Goal: Task Accomplishment & Management: Use online tool/utility

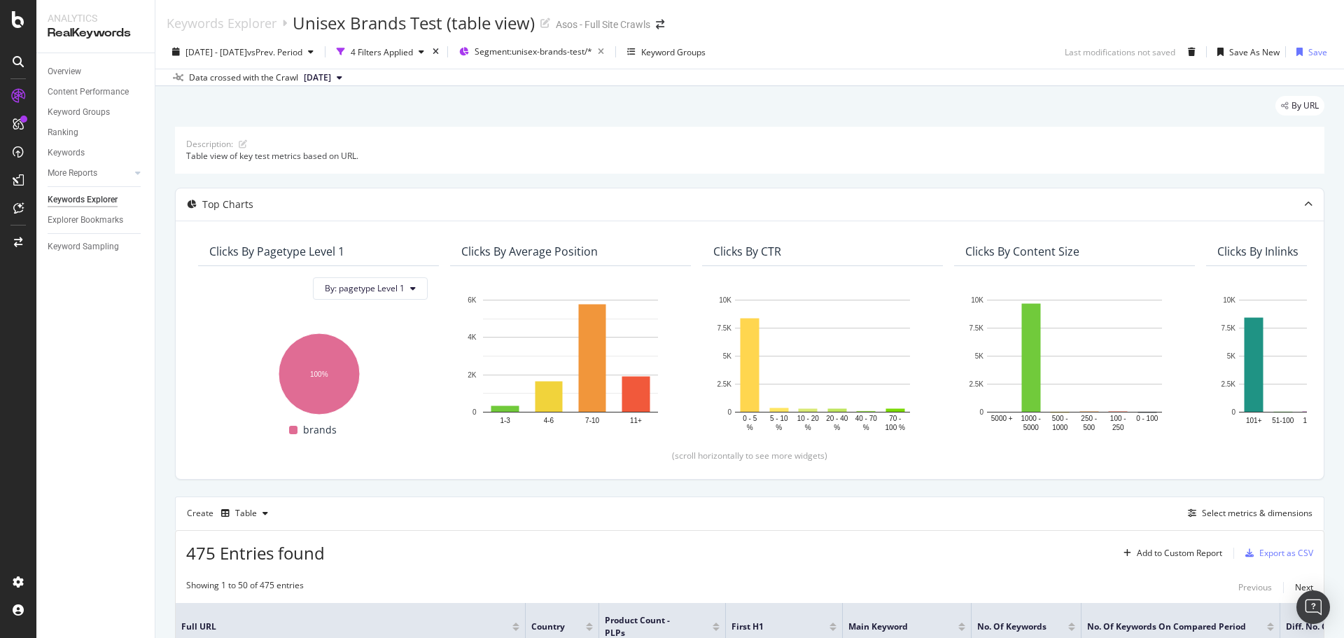
scroll to position [280, 0]
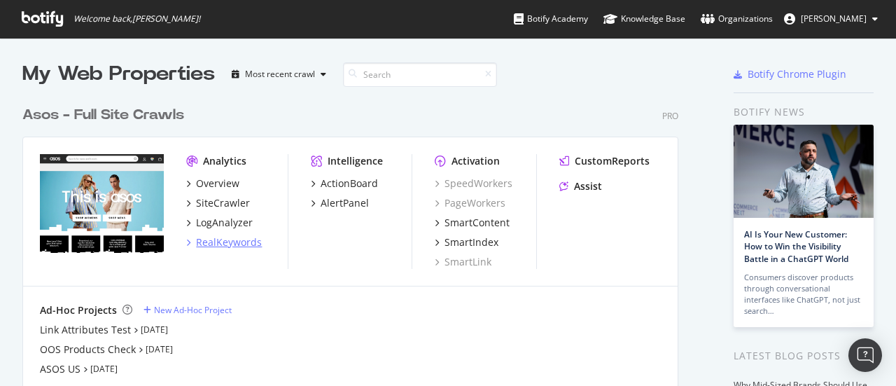
click at [232, 236] on div "RealKeywords" at bounding box center [229, 242] width 66 height 14
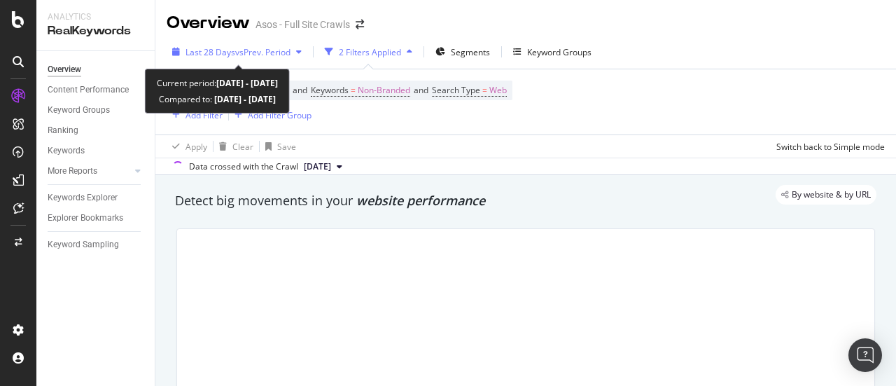
click at [246, 53] on span "vs Prev. Period" at bounding box center [262, 52] width 55 height 12
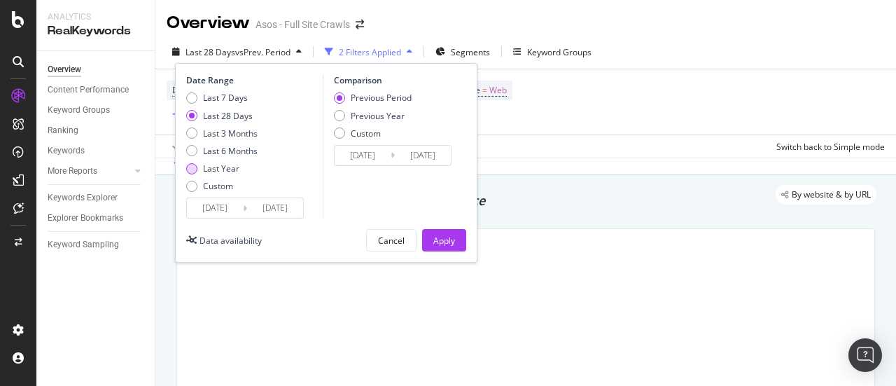
click at [212, 165] on div "Last Year" at bounding box center [221, 168] width 36 height 12
type input "2024/08/12"
type input "2023/08/13"
type input "2024/08/11"
click at [440, 244] on div "Apply" at bounding box center [444, 241] width 22 height 12
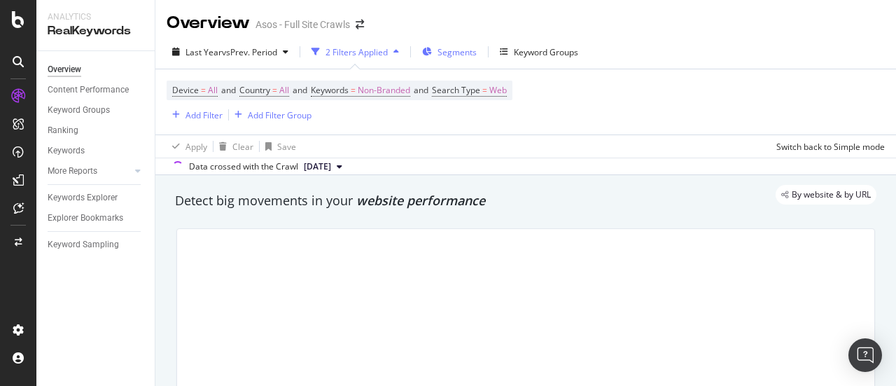
click at [436, 47] on div "Segments" at bounding box center [449, 51] width 55 height 21
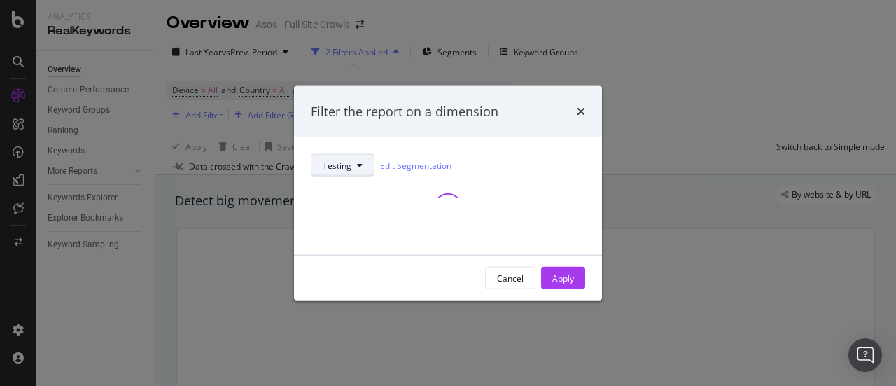
click at [364, 162] on button "Testing" at bounding box center [343, 165] width 64 height 22
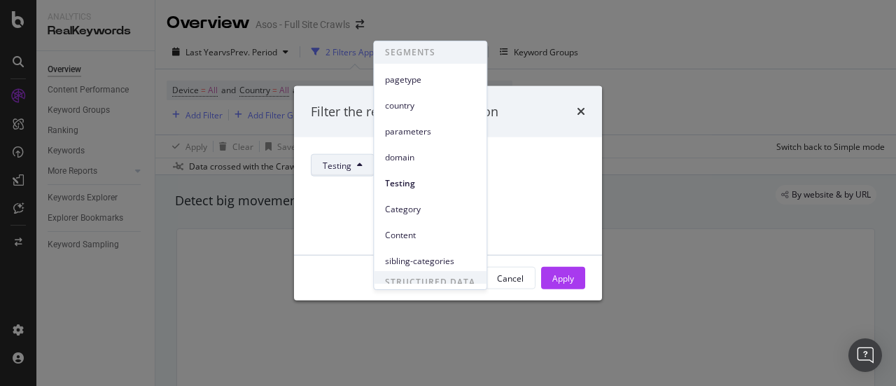
click at [413, 80] on span "pagetype" at bounding box center [430, 80] width 90 height 13
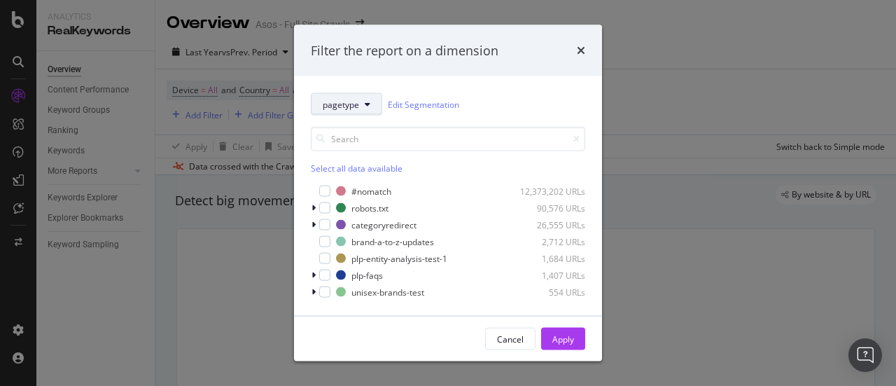
click at [341, 109] on span "pagetype" at bounding box center [341, 104] width 36 height 12
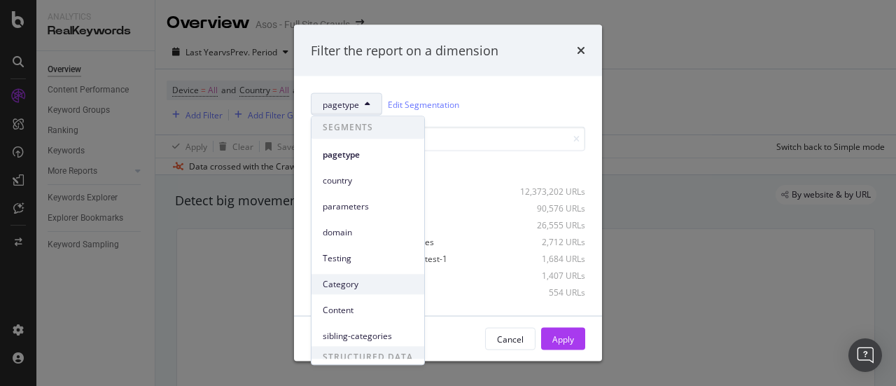
click at [392, 292] on div "Category" at bounding box center [368, 284] width 113 height 20
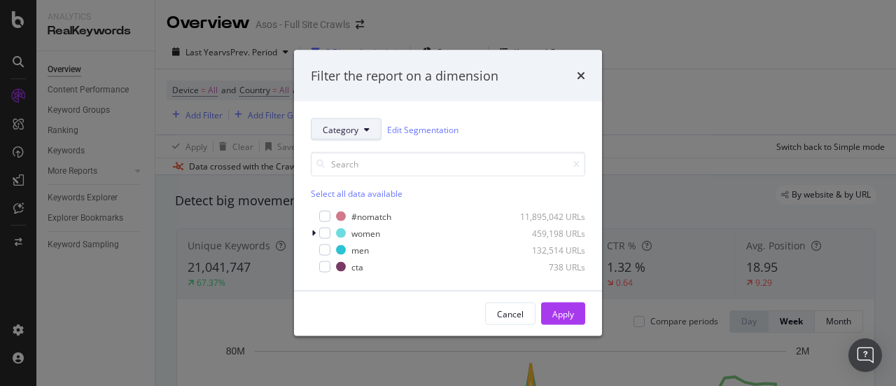
click at [348, 129] on span "Category" at bounding box center [341, 129] width 36 height 12
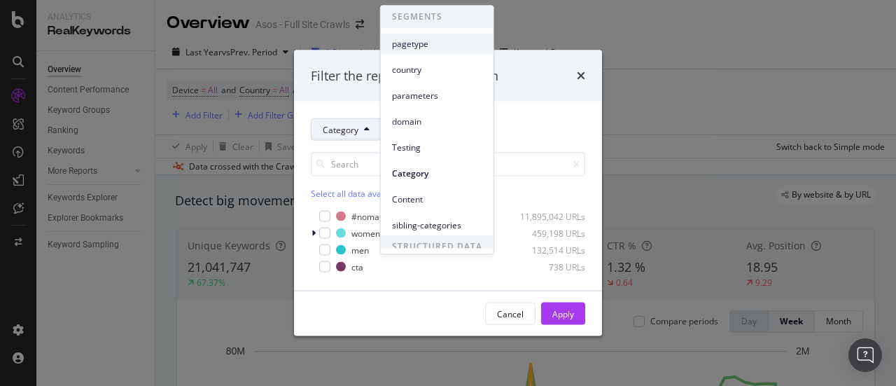
click at [411, 48] on span "pagetype" at bounding box center [437, 44] width 90 height 13
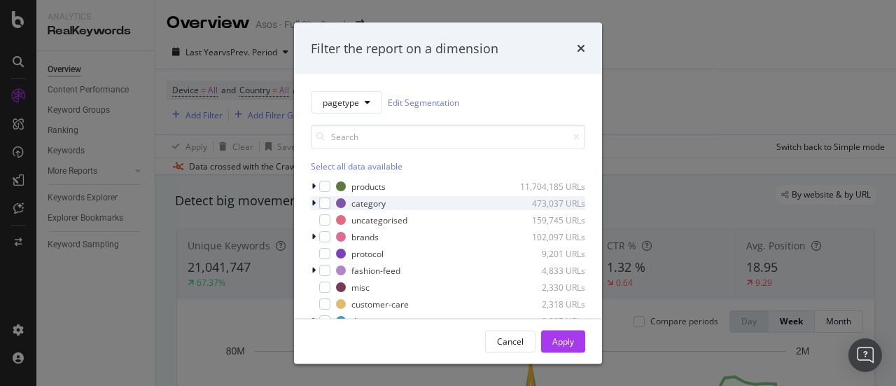
click at [314, 204] on icon "modal" at bounding box center [314, 203] width 4 height 8
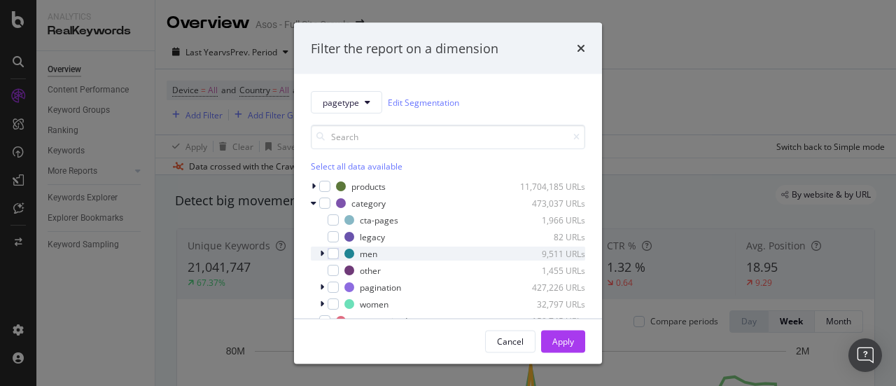
click at [322, 252] on icon "modal" at bounding box center [322, 253] width 4 height 8
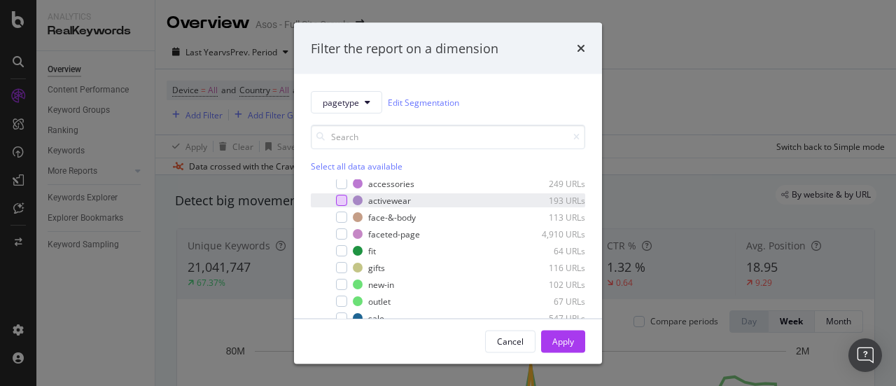
scroll to position [70, 0]
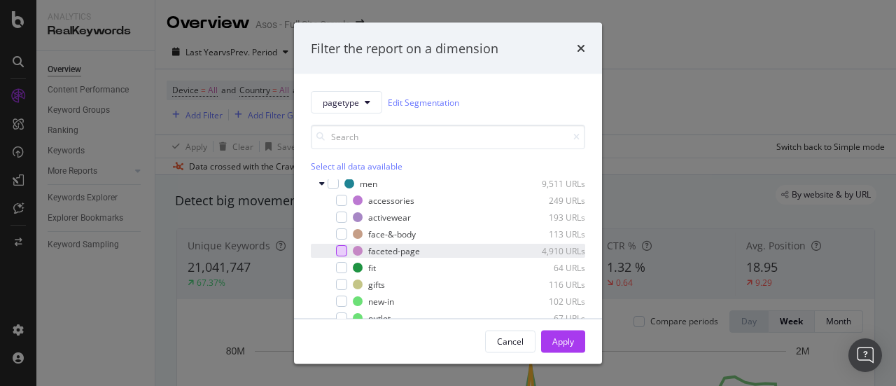
click at [344, 248] on div "modal" at bounding box center [341, 250] width 11 height 11
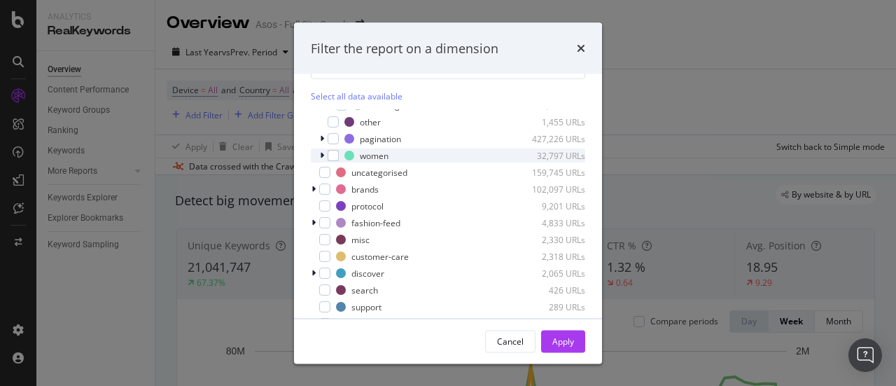
click at [320, 156] on icon "modal" at bounding box center [322, 155] width 4 height 8
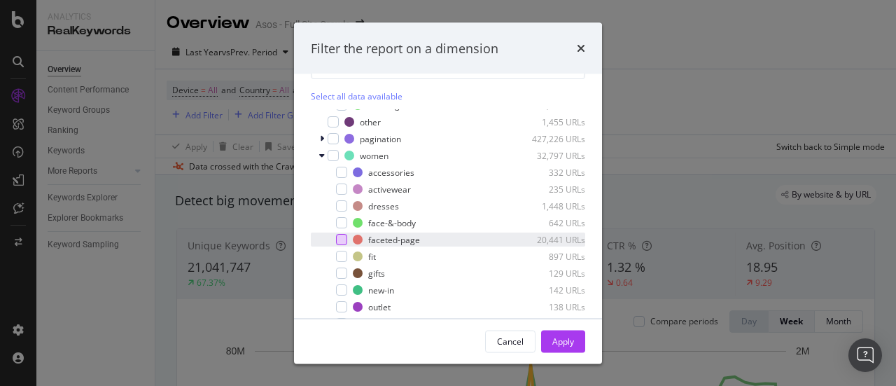
click at [340, 239] on div "modal" at bounding box center [341, 239] width 11 height 11
click at [561, 344] on div "Apply" at bounding box center [563, 341] width 22 height 12
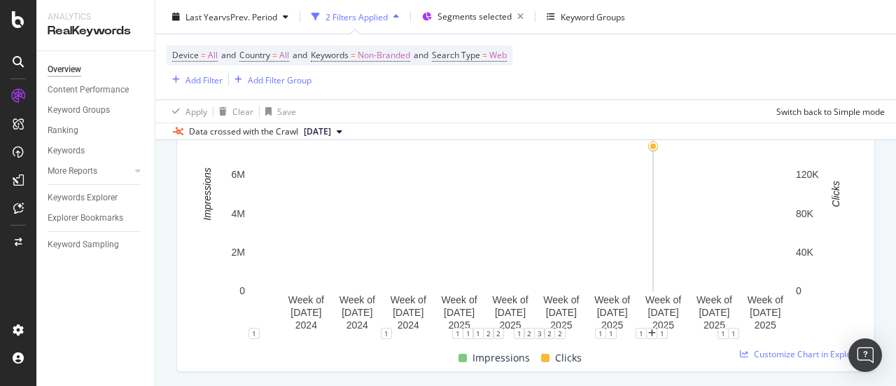
scroll to position [280, 0]
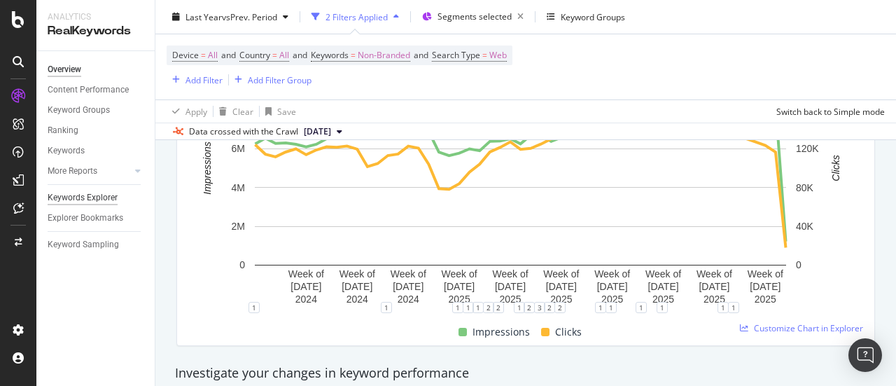
click at [106, 204] on div "Keywords Explorer" at bounding box center [83, 197] width 70 height 15
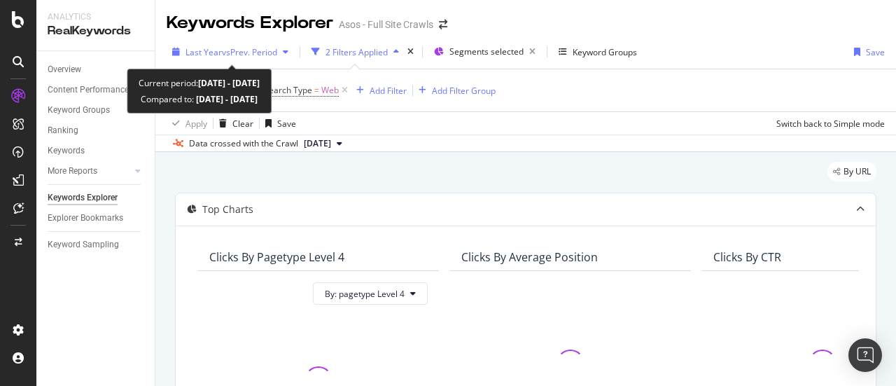
click at [249, 53] on span "vs Prev. Period" at bounding box center [249, 52] width 55 height 12
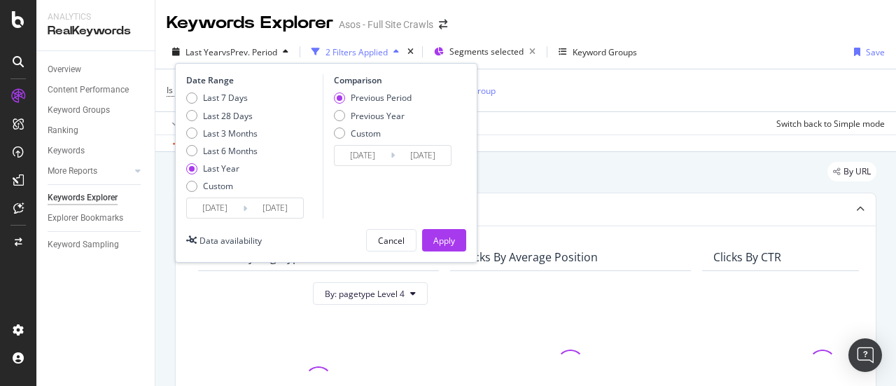
click at [239, 209] on input "2024/08/12" at bounding box center [215, 208] width 56 height 20
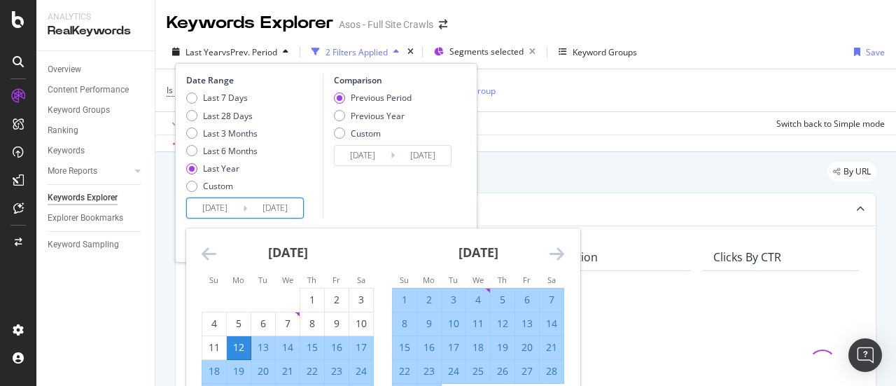
click at [211, 258] on icon "Move backward to switch to the previous month." at bounding box center [209, 253] width 15 height 17
click at [210, 258] on icon "Move backward to switch to the previous month." at bounding box center [209, 253] width 15 height 17
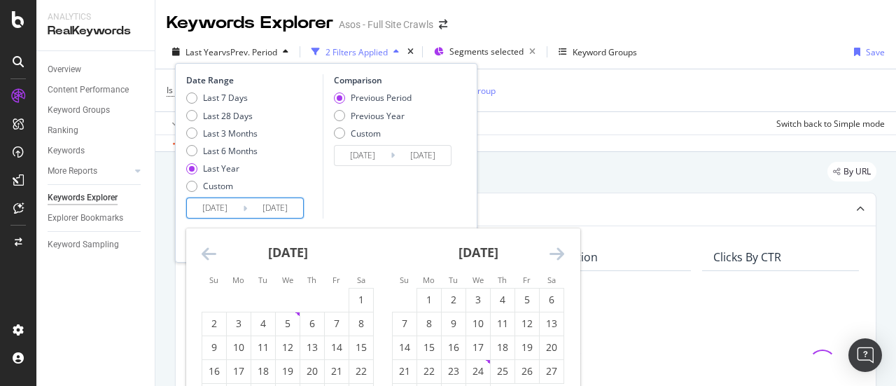
click at [210, 258] on icon "Move backward to switch to the previous month." at bounding box center [209, 253] width 15 height 17
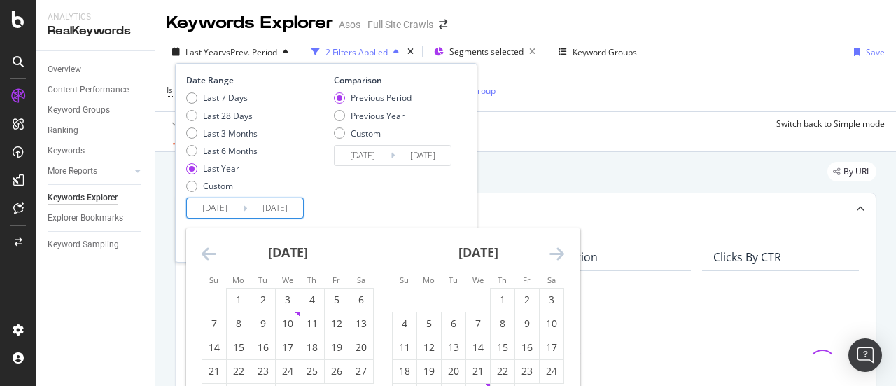
click at [210, 258] on icon "Move backward to switch to the previous month." at bounding box center [209, 253] width 15 height 17
click at [209, 258] on icon "Move backward to switch to the previous month." at bounding box center [209, 253] width 15 height 17
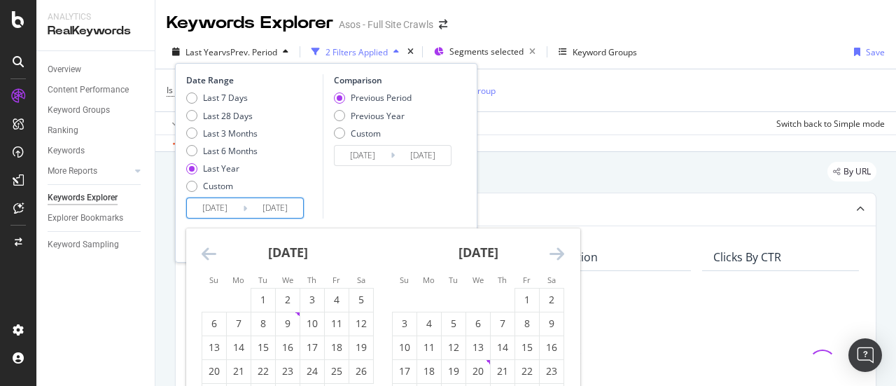
click at [209, 258] on icon "Move backward to switch to the previous month." at bounding box center [209, 253] width 15 height 17
click at [358, 302] on div "1" at bounding box center [361, 300] width 24 height 14
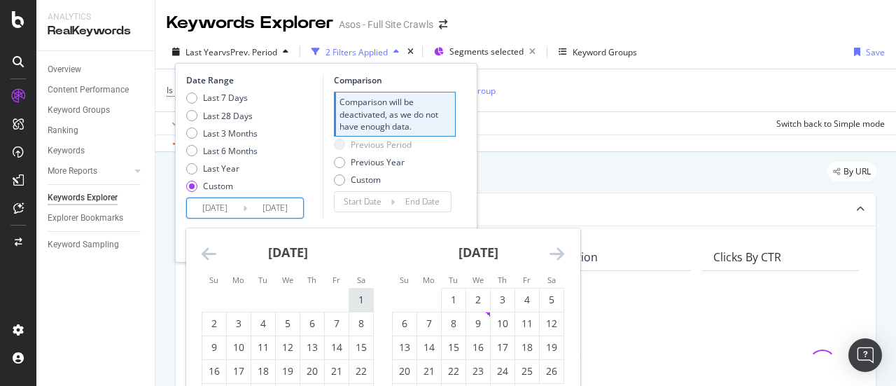
type input "2023/07/01"
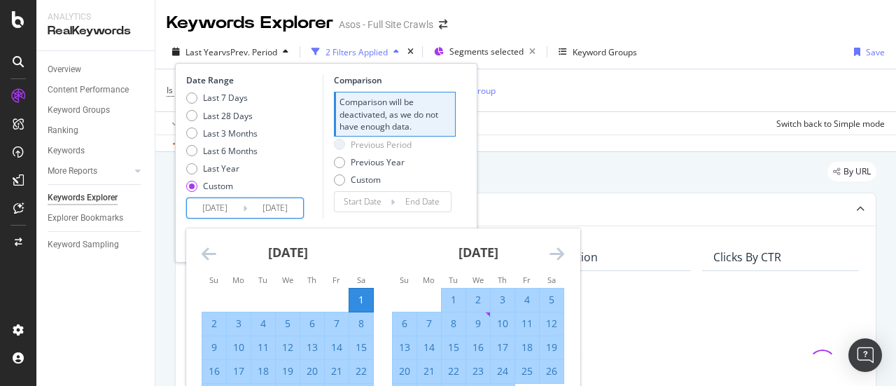
click at [557, 253] on icon "Move forward to switch to the next month." at bounding box center [557, 253] width 15 height 17
click at [554, 255] on icon "Move forward to switch to the next month." at bounding box center [557, 253] width 15 height 17
click at [552, 256] on icon "Move forward to switch to the next month." at bounding box center [557, 253] width 15 height 17
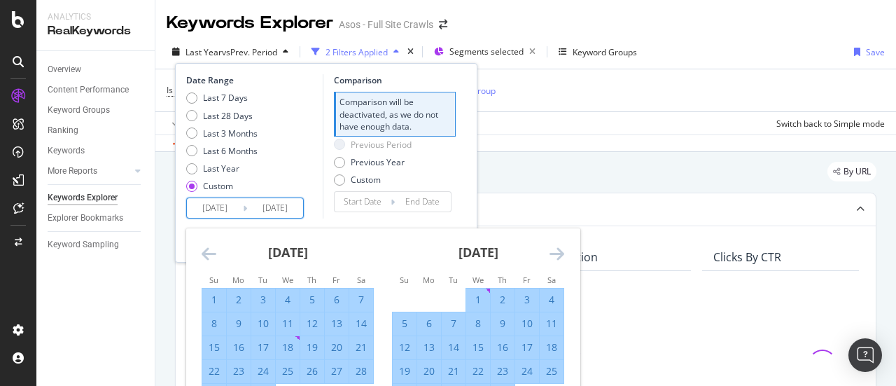
click at [552, 256] on icon "Move forward to switch to the next month." at bounding box center [557, 253] width 15 height 17
click at [550, 256] on icon "Move forward to switch to the next month." at bounding box center [557, 253] width 15 height 17
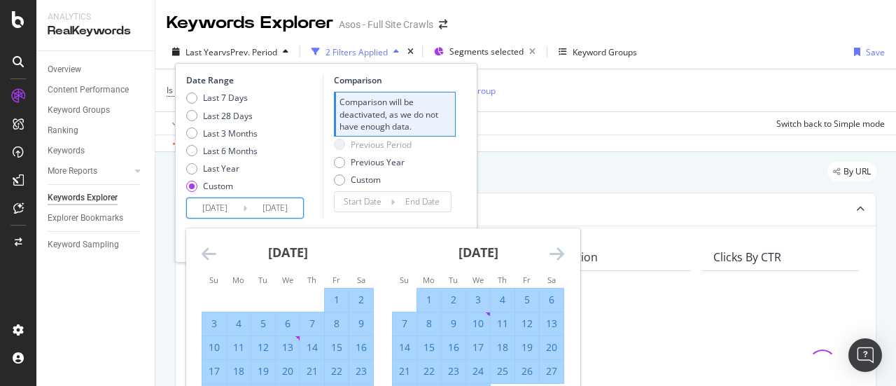
click at [545, 256] on div "January 2024" at bounding box center [478, 258] width 172 height 60
click at [542, 257] on div "January 2024" at bounding box center [478, 258] width 172 height 60
click at [556, 256] on icon "Move forward to switch to the next month." at bounding box center [557, 253] width 15 height 17
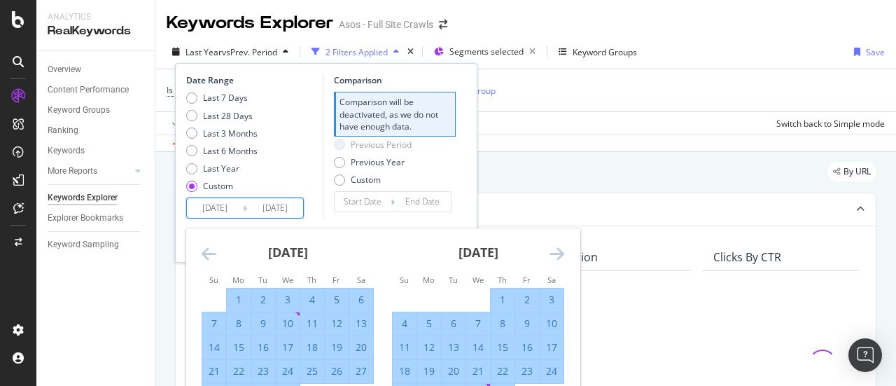
click at [556, 256] on icon "Move forward to switch to the next month." at bounding box center [557, 253] width 15 height 17
click at [558, 256] on icon "Move forward to switch to the next month." at bounding box center [557, 253] width 15 height 17
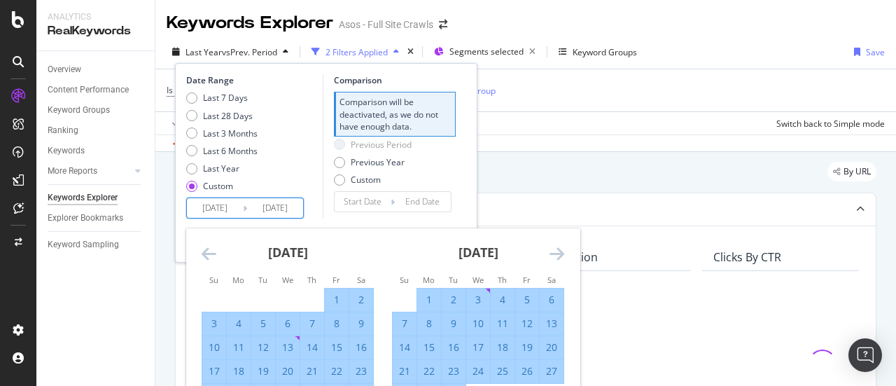
click at [558, 256] on icon "Move forward to switch to the next month." at bounding box center [557, 253] width 15 height 17
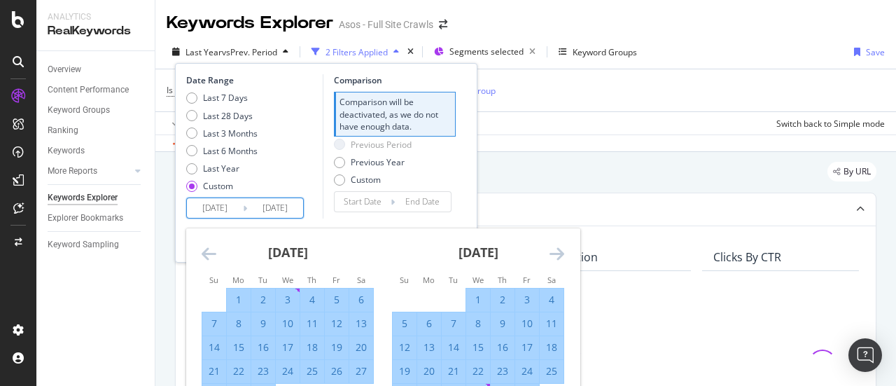
click at [558, 256] on icon "Move forward to switch to the next month." at bounding box center [557, 253] width 15 height 17
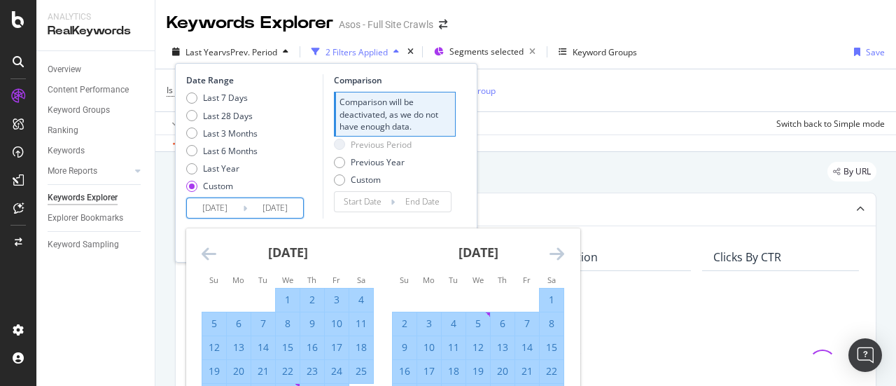
click at [558, 256] on icon "Move forward to switch to the next month." at bounding box center [557, 253] width 15 height 17
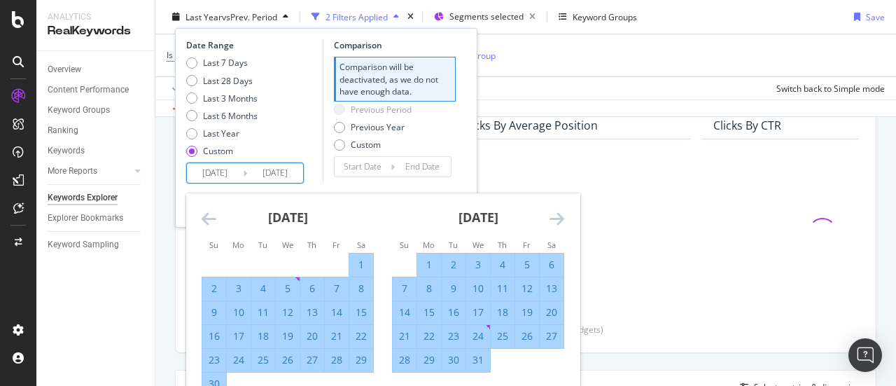
scroll to position [140, 0]
click at [480, 361] on div "31" at bounding box center [478, 360] width 24 height 14
type input "2024/07/31"
type input "2022/05/30"
type input "2023/06/30"
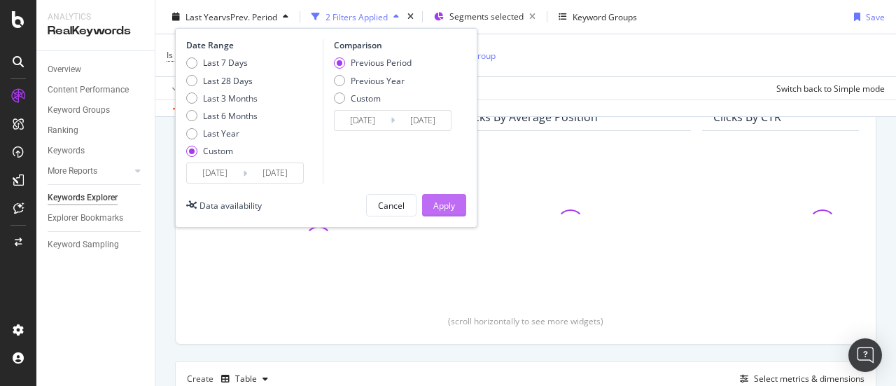
click at [457, 204] on button "Apply" at bounding box center [444, 205] width 44 height 22
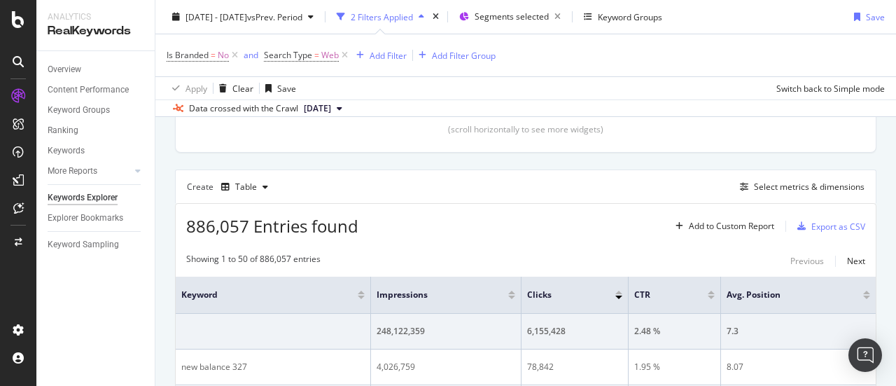
scroll to position [350, 0]
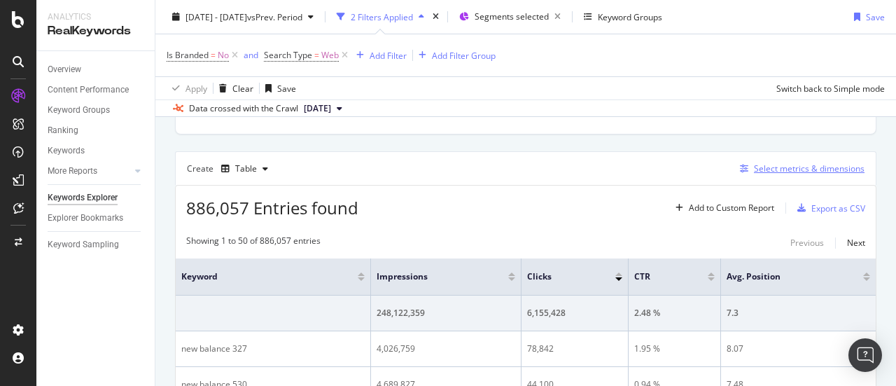
click at [786, 173] on div "Select metrics & dimensions" at bounding box center [809, 168] width 111 height 12
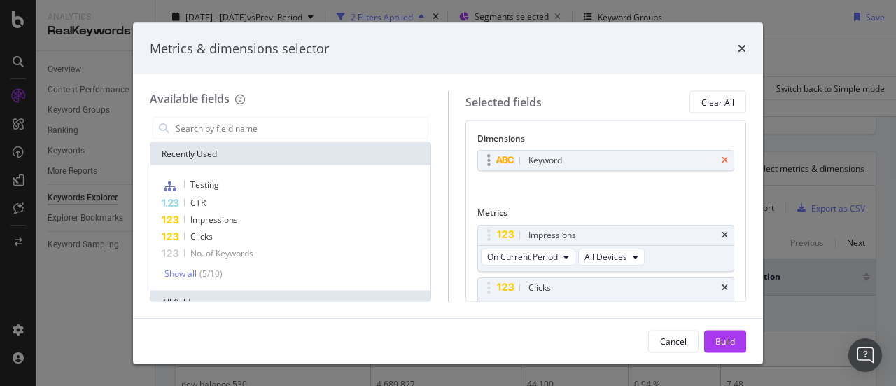
click at [722, 160] on icon "times" at bounding box center [725, 160] width 6 height 8
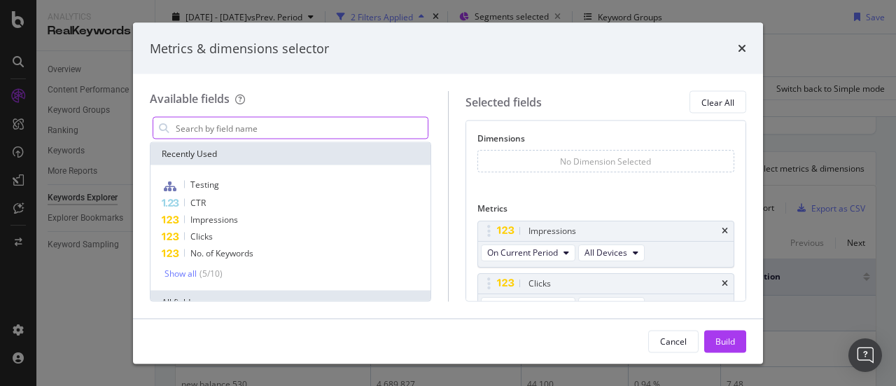
click at [273, 124] on input "modal" at bounding box center [300, 128] width 253 height 21
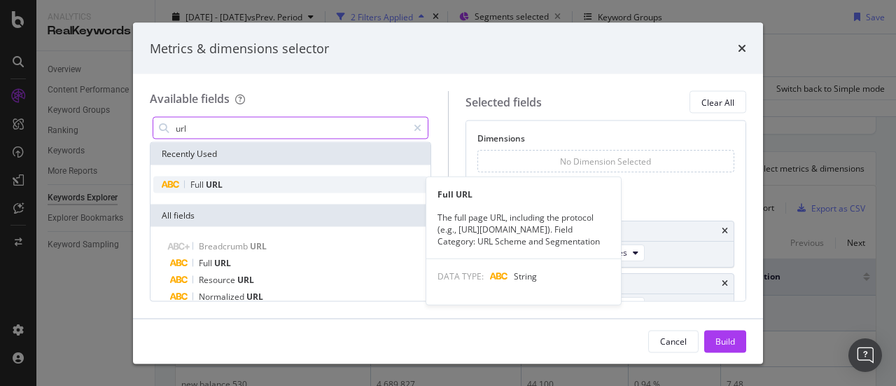
type input "url"
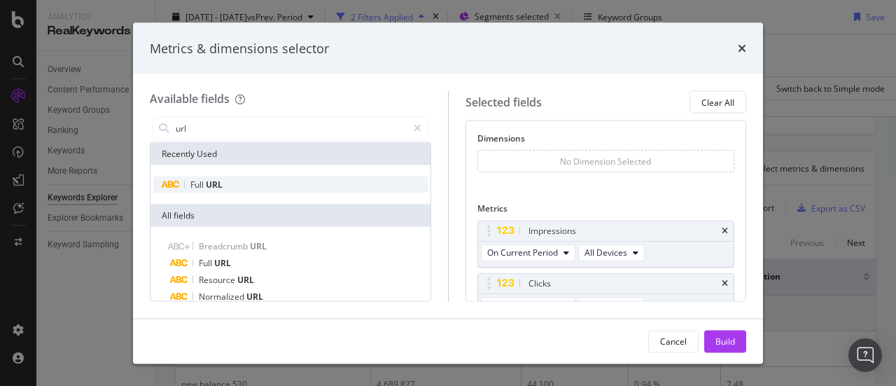
click at [225, 182] on div "Full URL" at bounding box center [290, 184] width 274 height 17
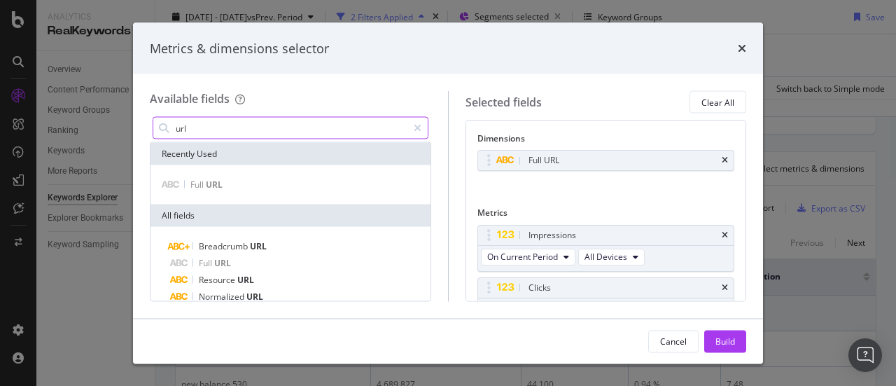
click at [220, 130] on input "url" at bounding box center [290, 128] width 233 height 21
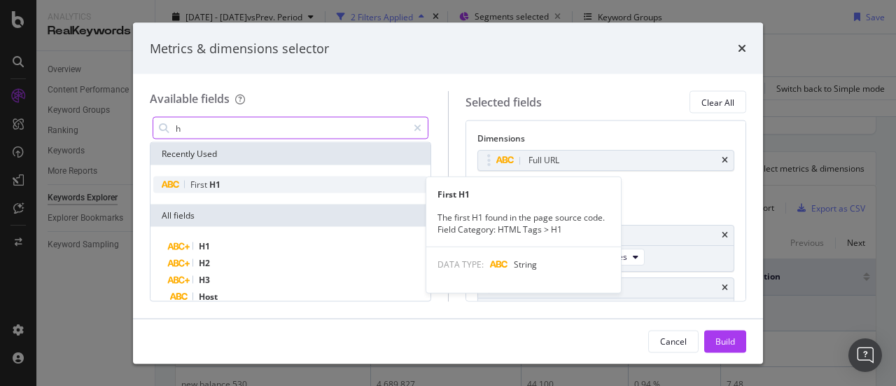
type input "h"
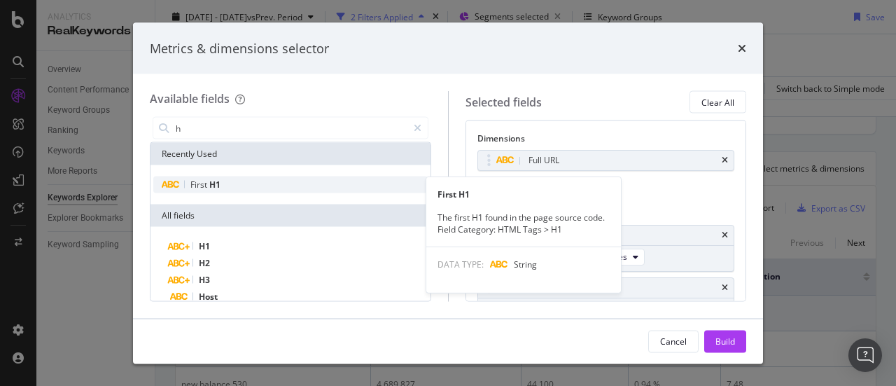
click at [214, 180] on span "H1" at bounding box center [214, 185] width 11 height 12
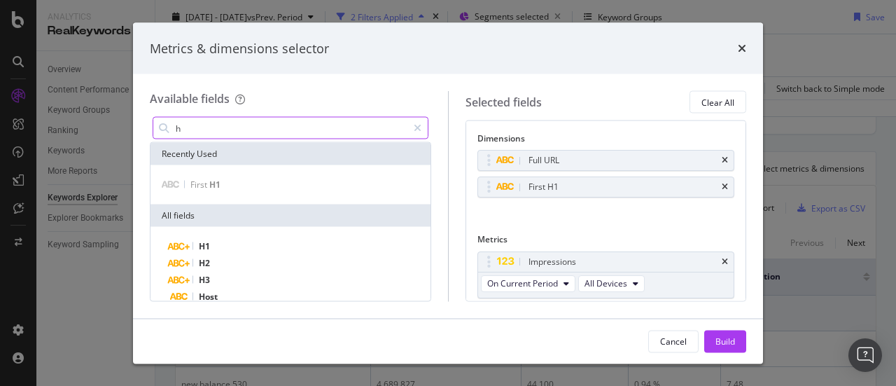
click at [207, 132] on input "h" at bounding box center [290, 128] width 233 height 21
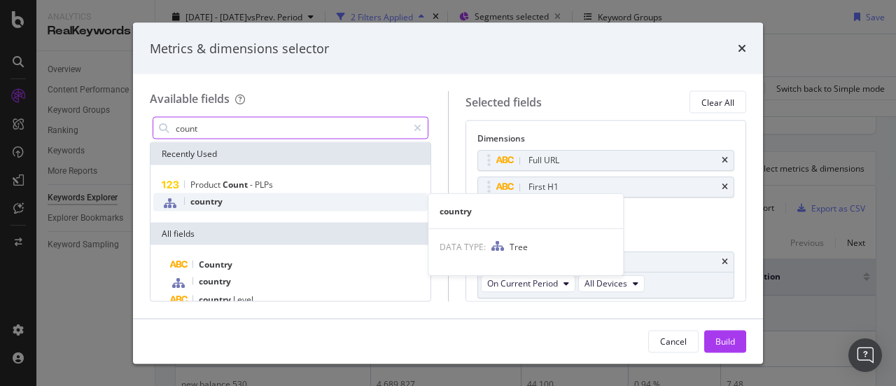
type input "count"
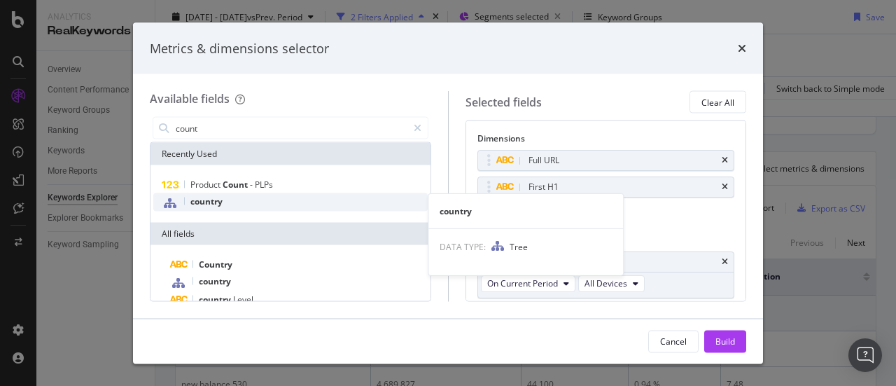
click at [245, 202] on div "country" at bounding box center [290, 202] width 274 height 18
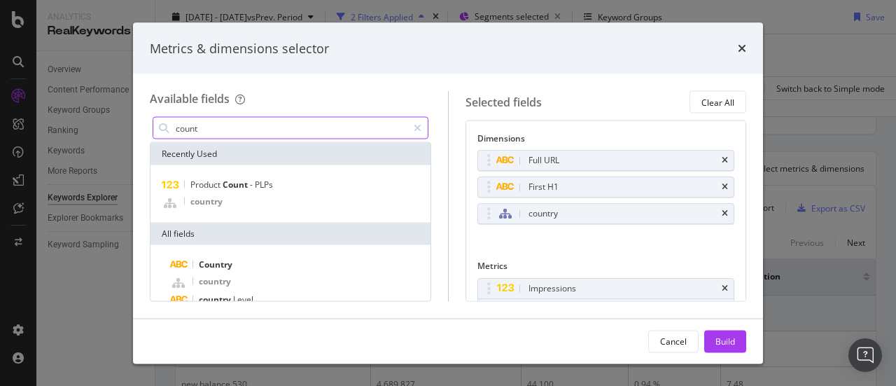
click at [214, 123] on input "count" at bounding box center [290, 128] width 233 height 21
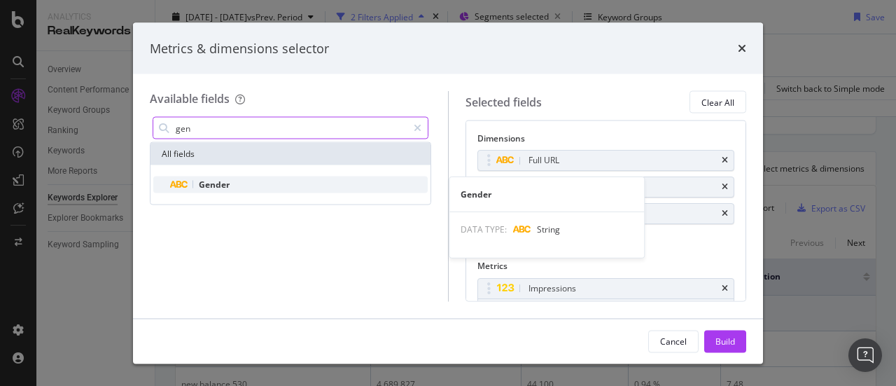
type input "gen"
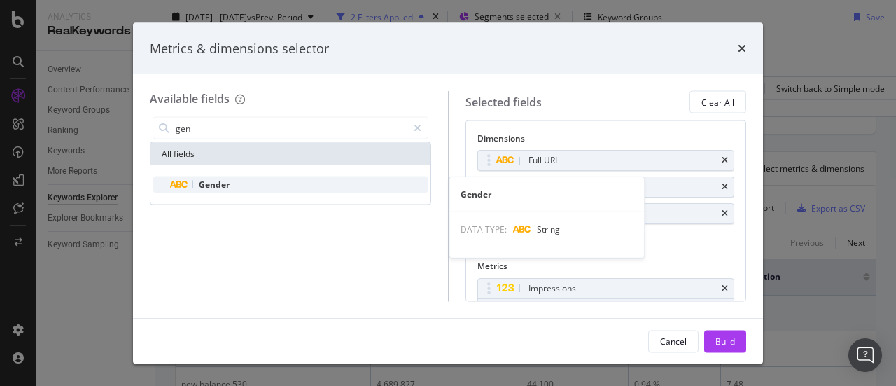
click at [223, 190] on span "Gender" at bounding box center [214, 185] width 31 height 12
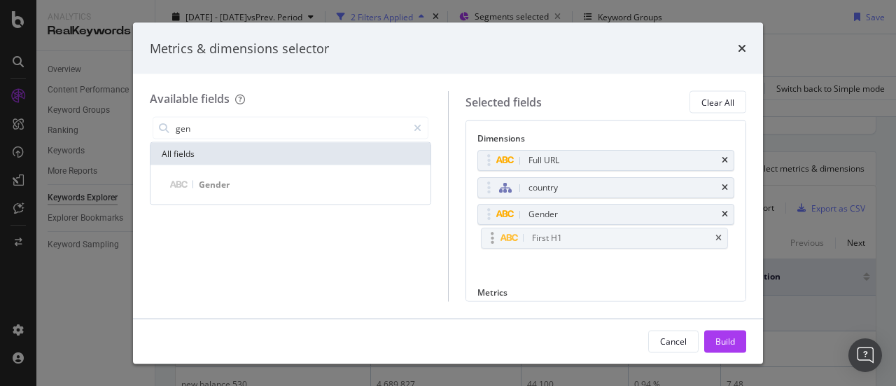
drag, startPoint x: 486, startPoint y: 191, endPoint x: 486, endPoint y: 235, distance: 43.4
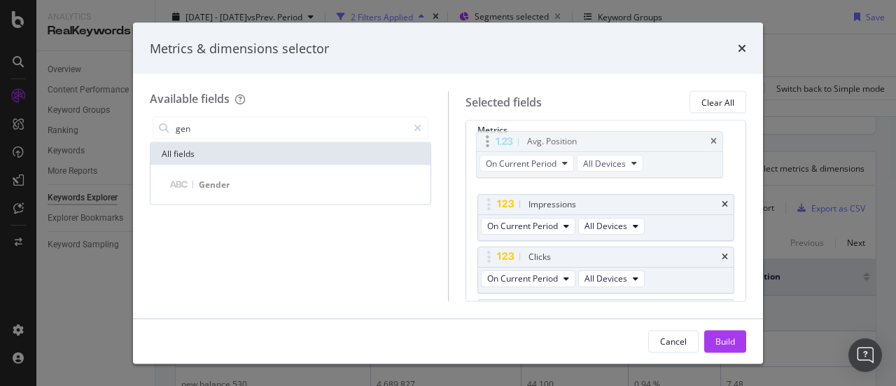
scroll to position [151, 0]
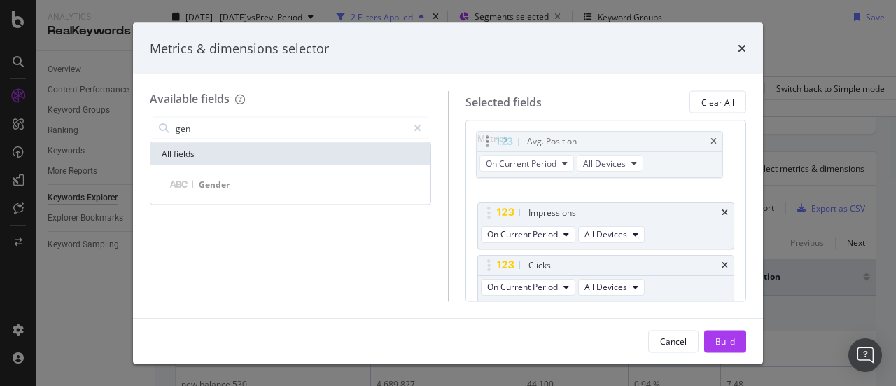
drag, startPoint x: 490, startPoint y: 260, endPoint x: 489, endPoint y: 144, distance: 116.2
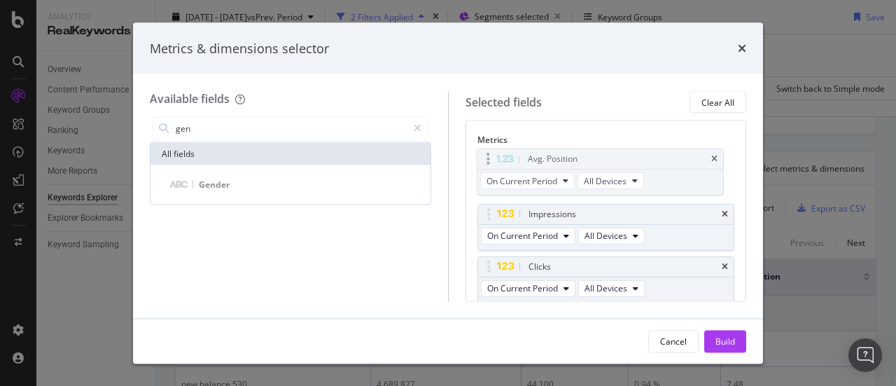
click at [489, 144] on body "Analytics RealKeywords Overview Content Performance Keyword Groups Ranking Keyw…" at bounding box center [448, 193] width 896 height 386
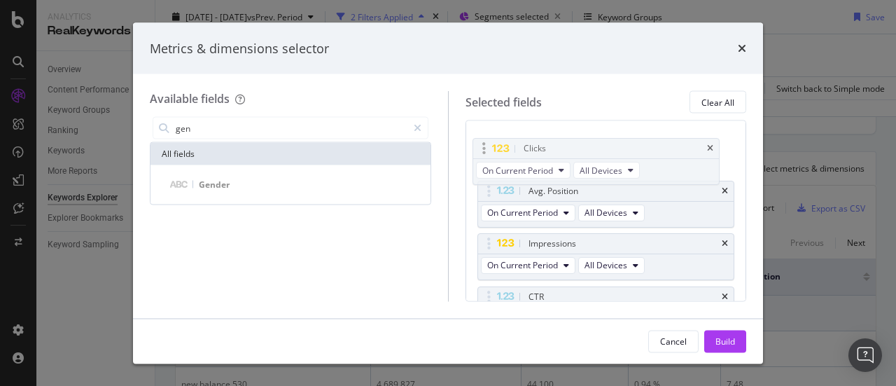
scroll to position [168, 0]
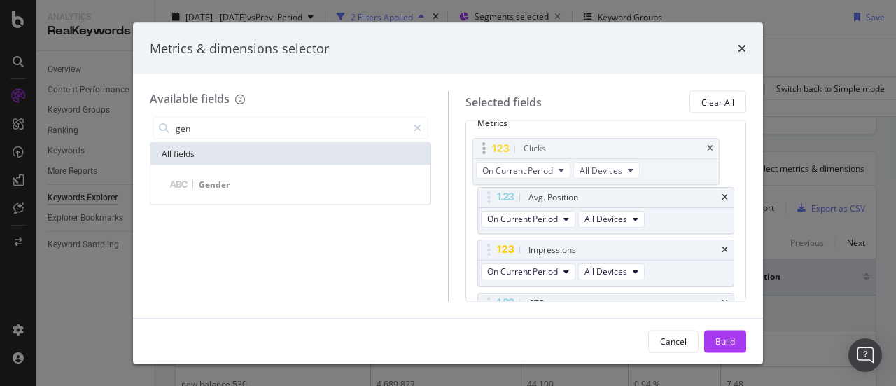
drag, startPoint x: 487, startPoint y: 237, endPoint x: 483, endPoint y: 150, distance: 87.6
click at [483, 150] on body "Analytics RealKeywords Overview Content Performance Keyword Groups Ranking Keyw…" at bounding box center [448, 193] width 896 height 386
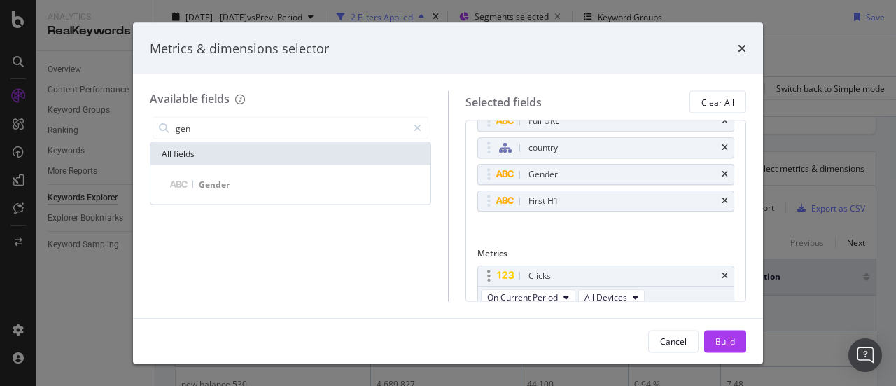
scroll to position [0, 0]
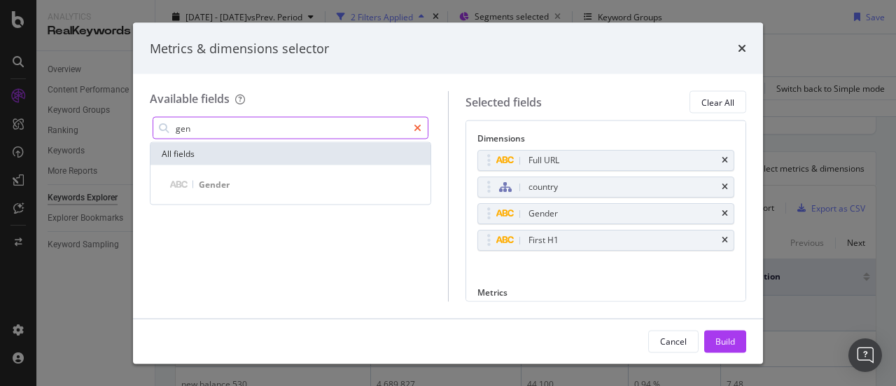
click at [419, 128] on icon "modal" at bounding box center [418, 128] width 8 height 10
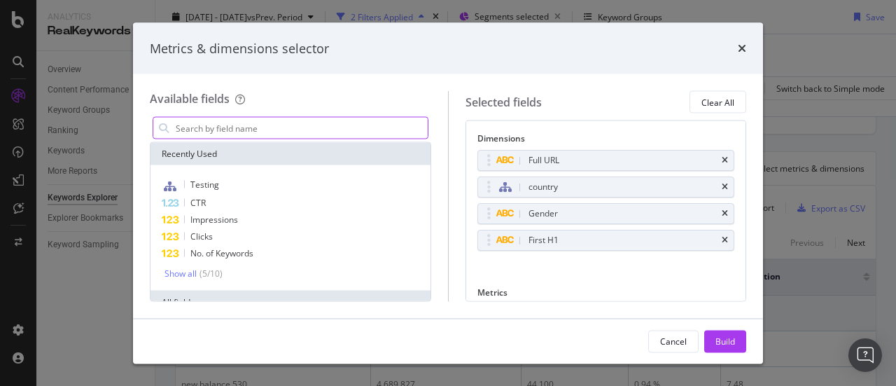
click at [357, 130] on input "modal" at bounding box center [300, 128] width 253 height 21
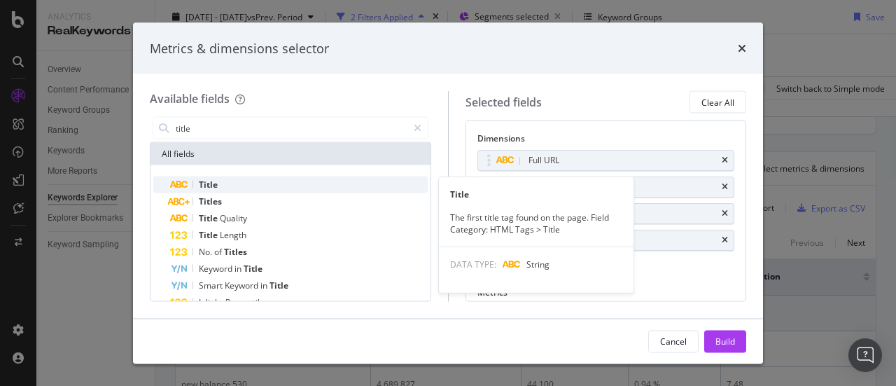
click at [291, 183] on div "Title" at bounding box center [299, 184] width 258 height 17
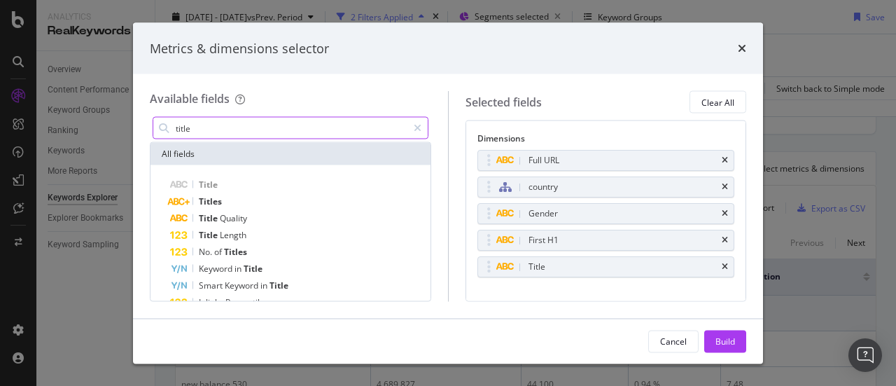
click at [211, 125] on input "title" at bounding box center [290, 128] width 233 height 21
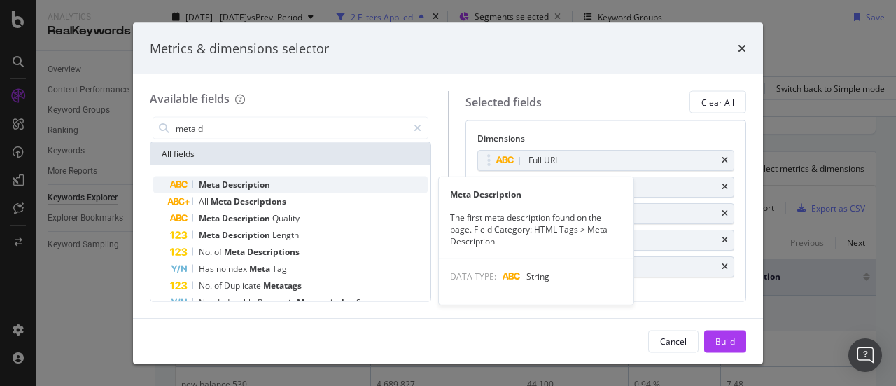
click at [272, 179] on div "Meta Description" at bounding box center [299, 184] width 258 height 17
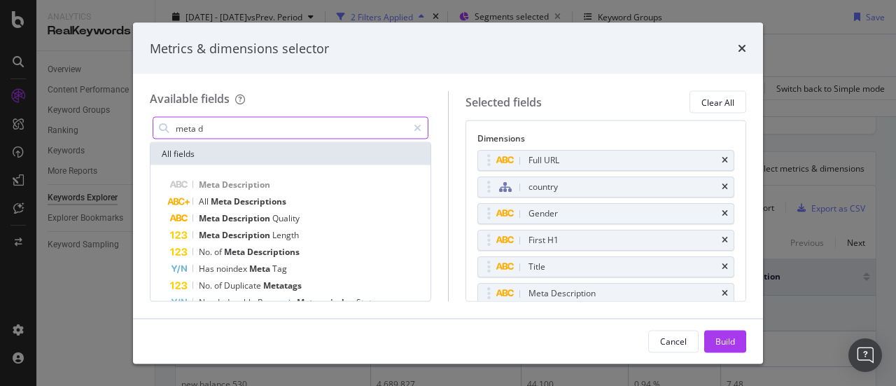
click at [244, 127] on input "meta d" at bounding box center [290, 128] width 233 height 21
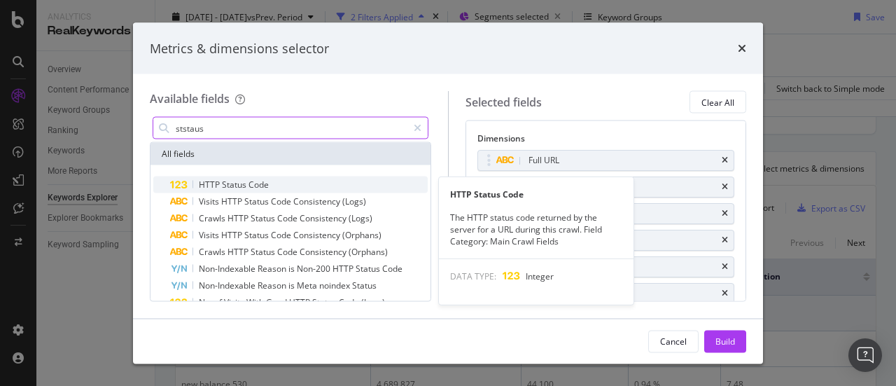
type input "ststaus"
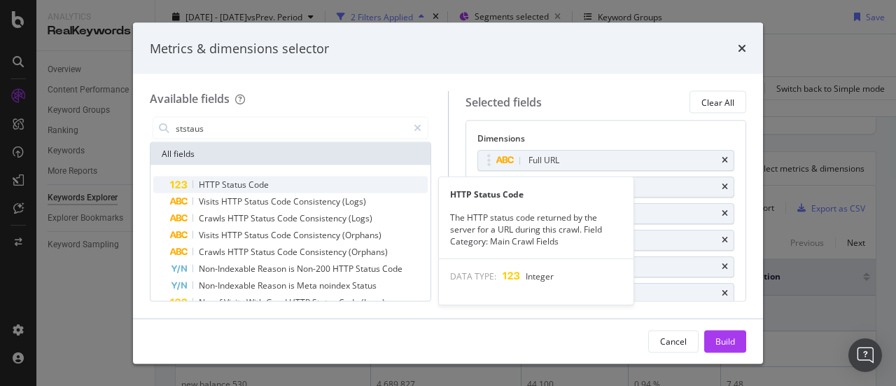
click at [217, 188] on span "HTTP" at bounding box center [210, 185] width 23 height 12
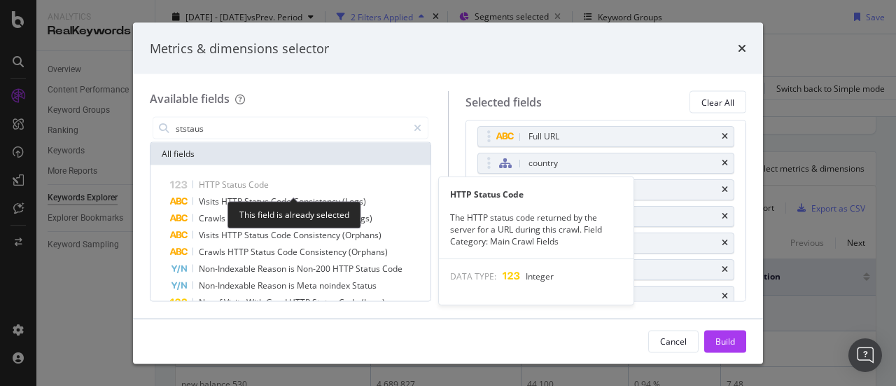
scroll to position [26, 0]
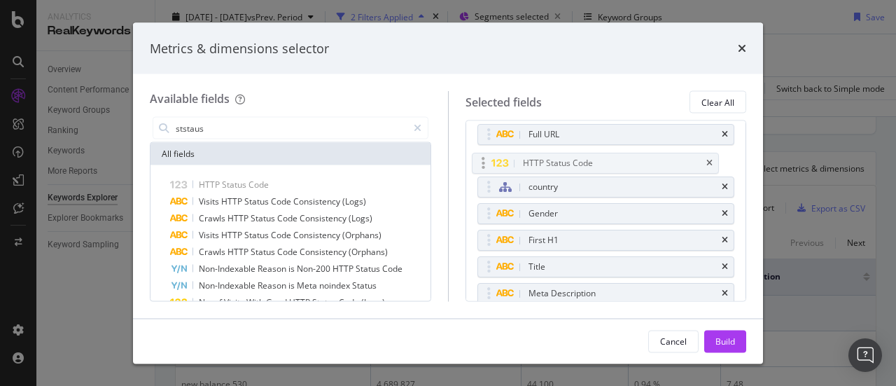
drag, startPoint x: 489, startPoint y: 295, endPoint x: 486, endPoint y: 166, distance: 128.9
click at [486, 166] on body "Analytics RealKeywords Overview Content Performance Keyword Groups Ranking Keyw…" at bounding box center [448, 193] width 896 height 386
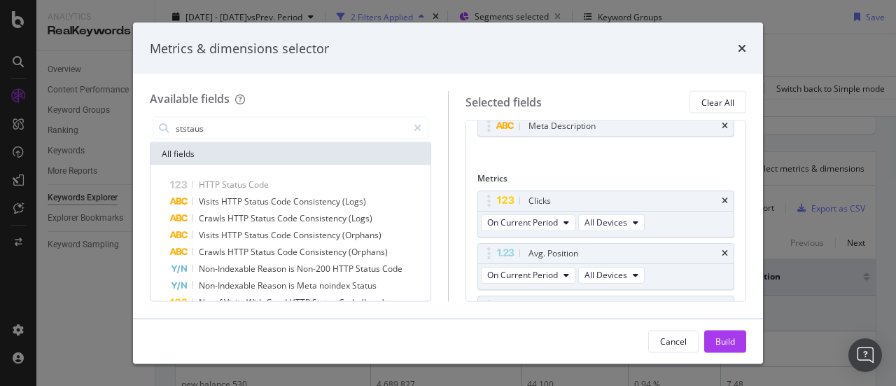
scroll to position [328, 0]
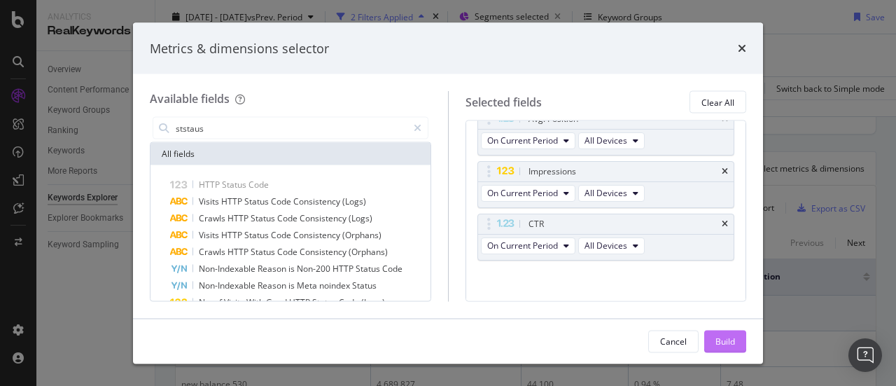
click at [729, 340] on div "Build" at bounding box center [726, 341] width 20 height 12
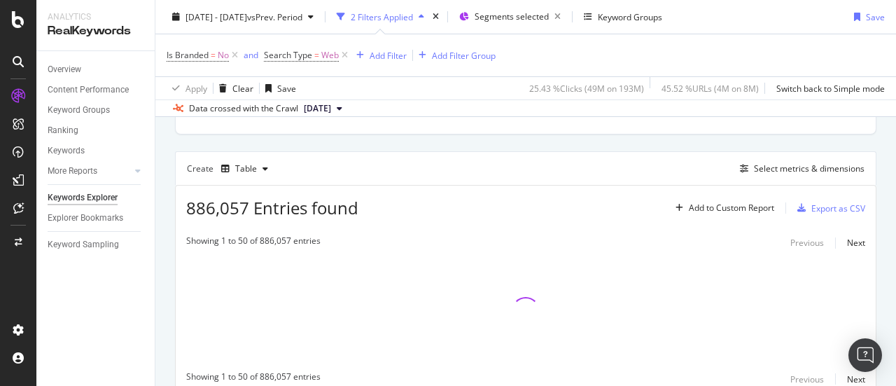
click at [455, 64] on div "Is Branded = No and Search Type = Web Add Filter Add Filter Group" at bounding box center [331, 56] width 329 height 20
click at [454, 59] on div "Add Filter Group" at bounding box center [464, 55] width 64 height 12
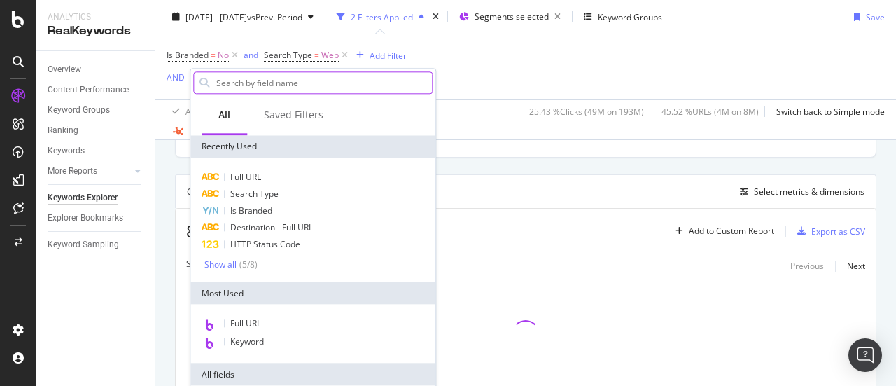
scroll to position [373, 0]
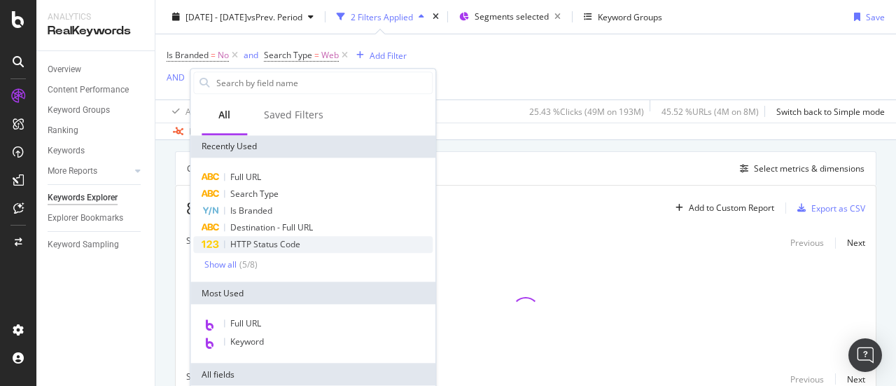
click at [293, 246] on span "HTTP Status Code" at bounding box center [265, 244] width 70 height 12
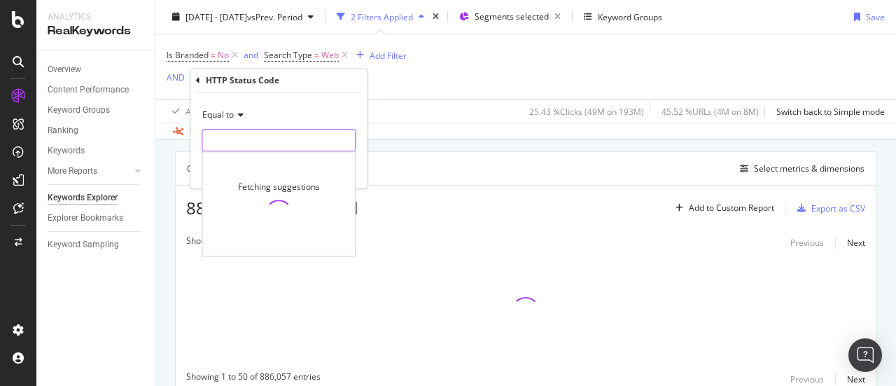
click at [244, 137] on input "number" at bounding box center [279, 140] width 154 height 22
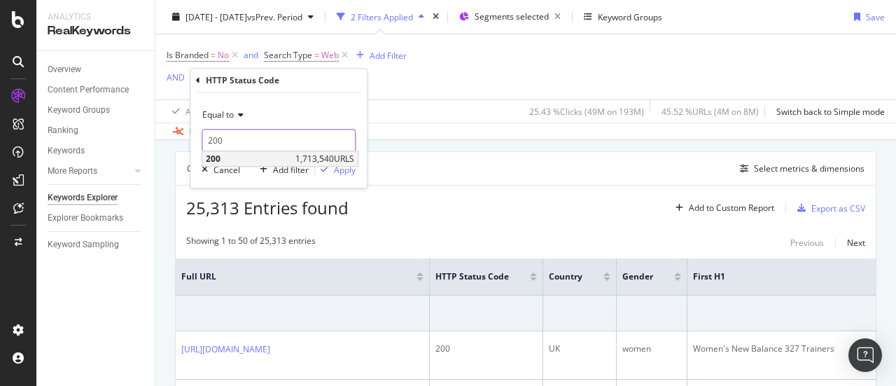
type input "200"
click at [274, 156] on span "200" at bounding box center [249, 159] width 86 height 12
click at [333, 164] on div "Apply" at bounding box center [335, 169] width 41 height 13
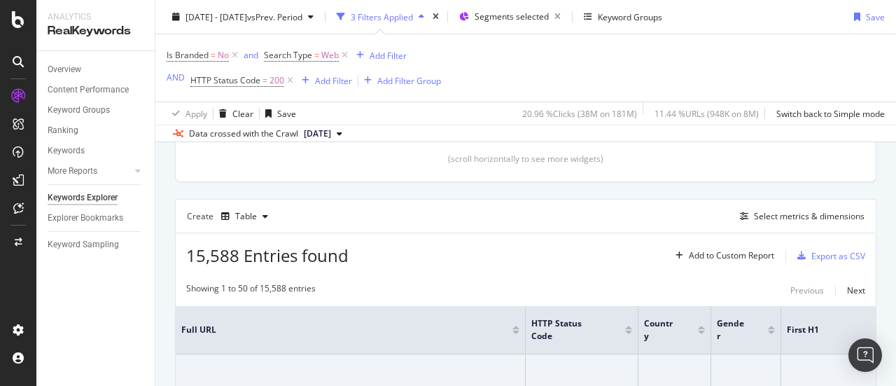
scroll to position [305, 0]
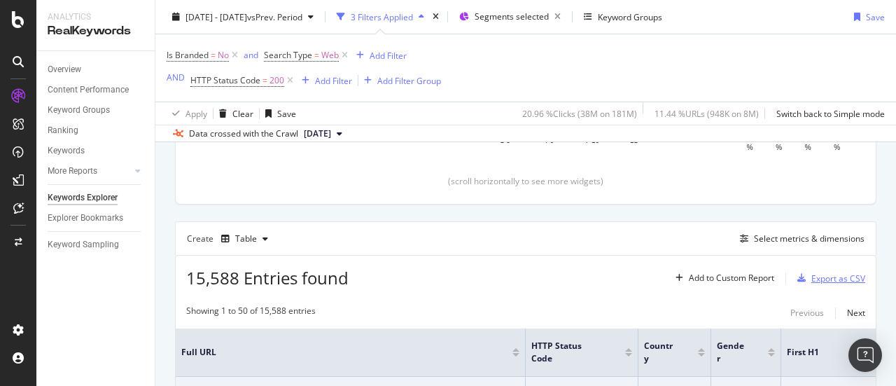
click at [798, 279] on div "button" at bounding box center [802, 278] width 20 height 8
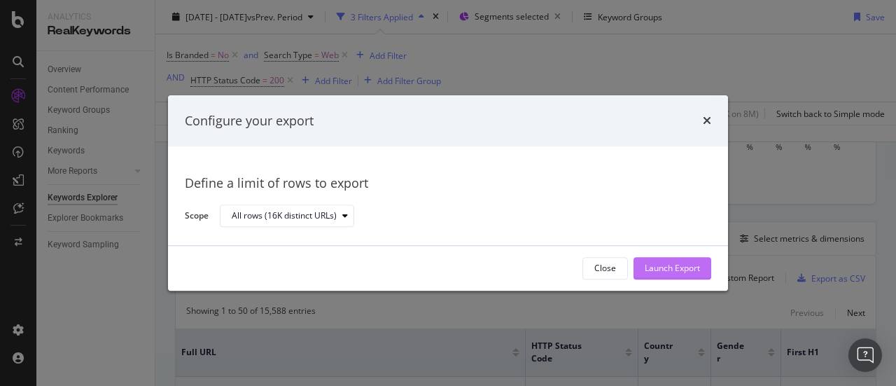
click at [683, 274] on div "Launch Export" at bounding box center [672, 269] width 55 height 12
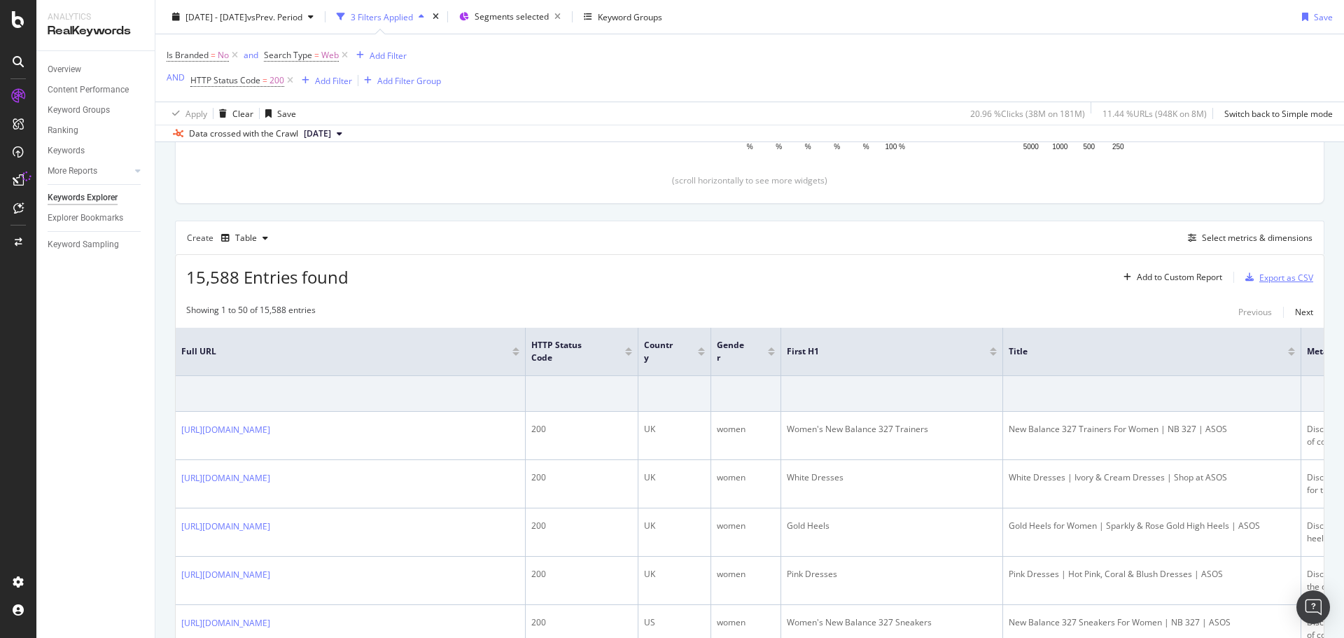
scroll to position [306, 0]
